Goal: Find specific page/section: Find specific page/section

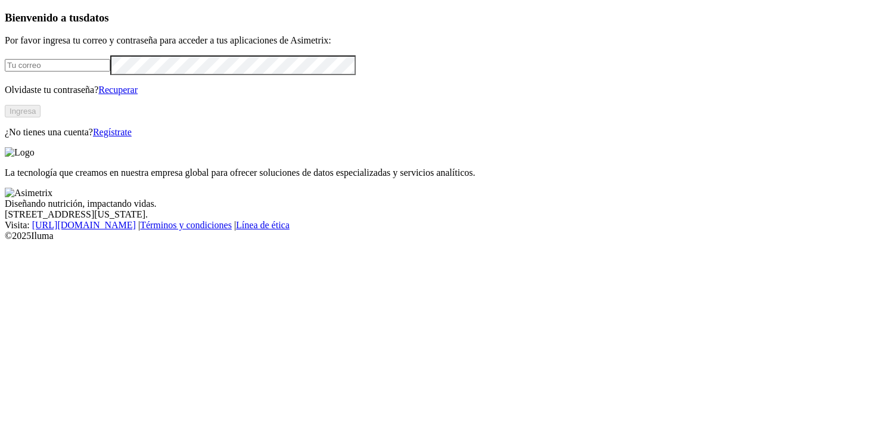
click at [110, 71] on input "email" at bounding box center [57, 65] width 105 height 13
type input "v"
click at [110, 71] on input "v" at bounding box center [57, 65] width 105 height 13
type input "[PERSON_NAME][EMAIL_ADDRESS][PERSON_NAME][DOMAIN_NAME]"
click at [41, 117] on button "Ingresa" at bounding box center [23, 111] width 36 height 13
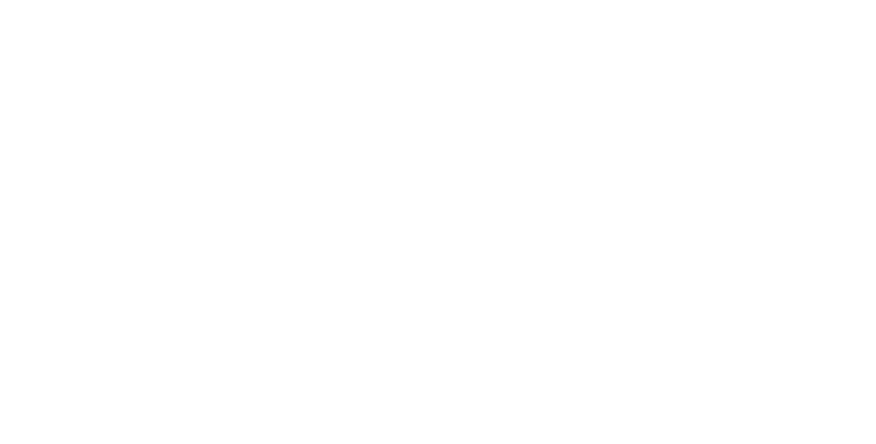
type input "consu"
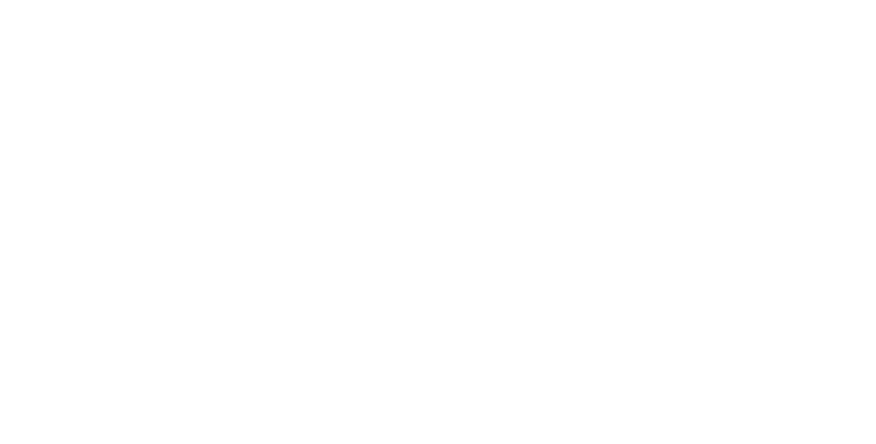
type input "consu"
type input "cons"
